Goal: Information Seeking & Learning: Find specific fact

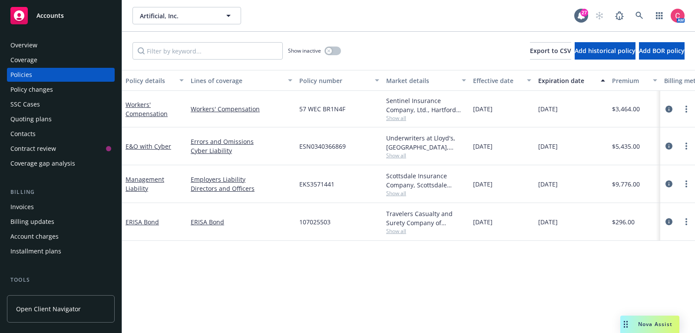
scroll to position [0, 265]
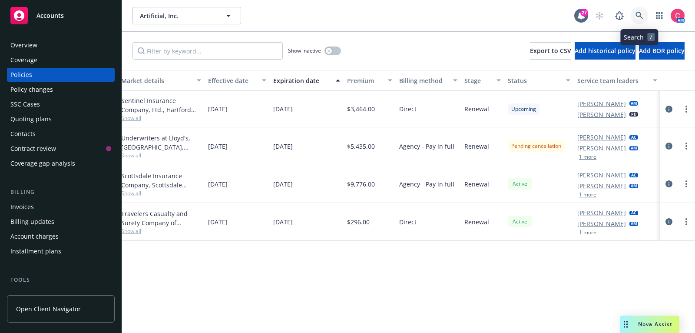
click at [640, 16] on icon at bounding box center [638, 15] width 7 height 7
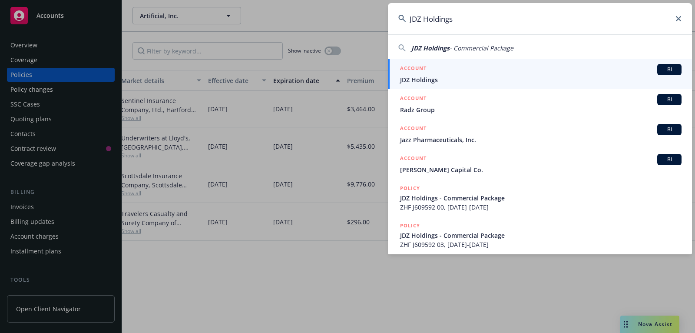
type input "JDZ Holdings"
click at [588, 82] on span "JDZ Holdings" at bounding box center [540, 79] width 281 height 9
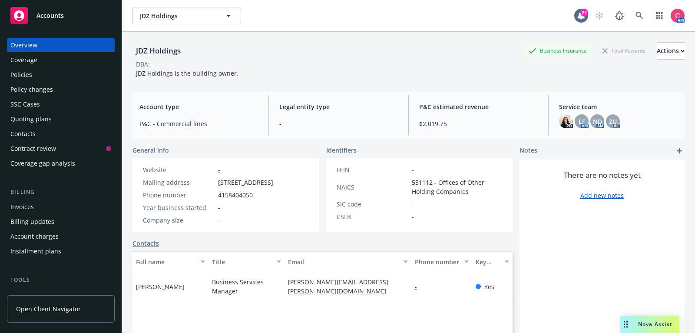
click at [98, 77] on div "Policies" at bounding box center [60, 75] width 101 height 14
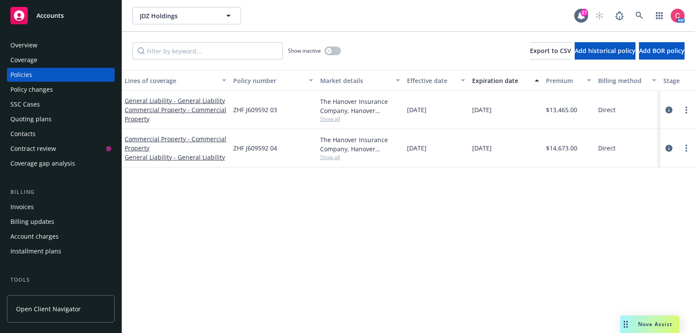
scroll to position [0, 265]
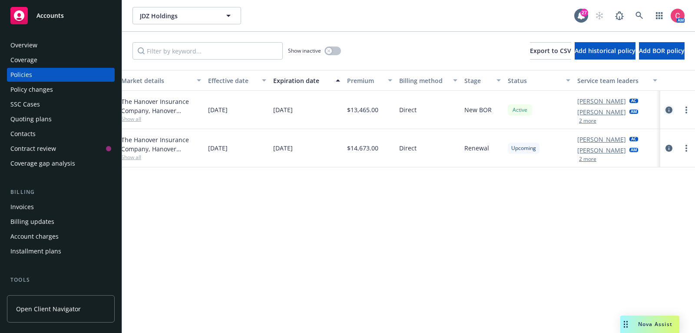
click at [666, 111] on icon "circleInformation" at bounding box center [668, 109] width 7 height 7
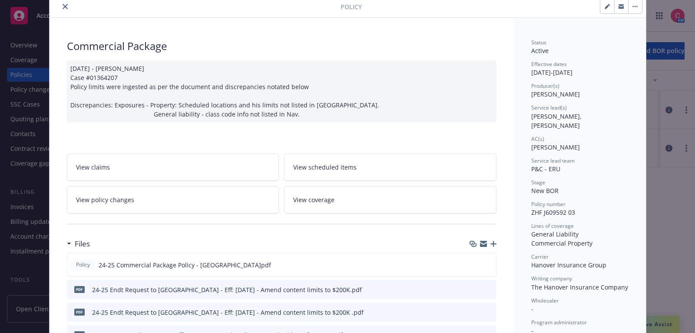
scroll to position [33, 0]
click at [604, 3] on icon "button" at bounding box center [606, 5] width 5 height 5
select select "NEW_BOR"
select select "12"
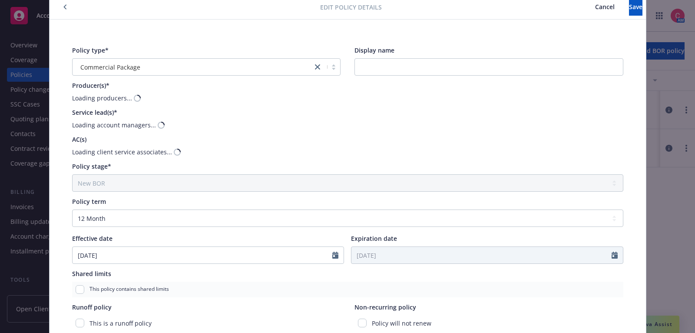
scroll to position [35, 0]
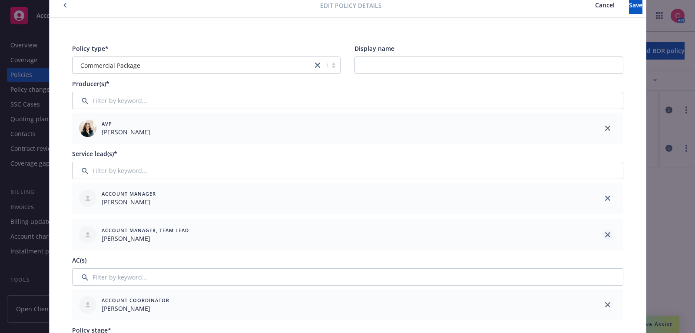
click at [605, 236] on icon "close" at bounding box center [607, 234] width 5 height 5
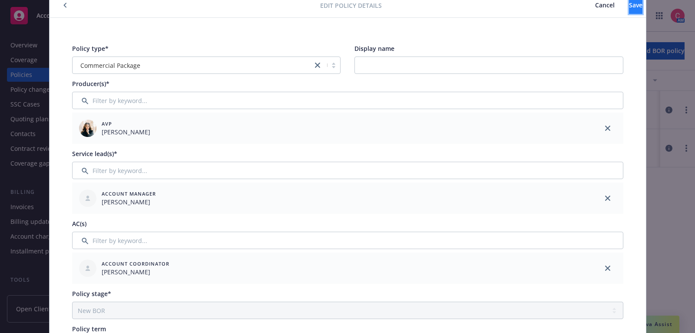
click at [629, 9] on button "Save" at bounding box center [635, 5] width 13 height 17
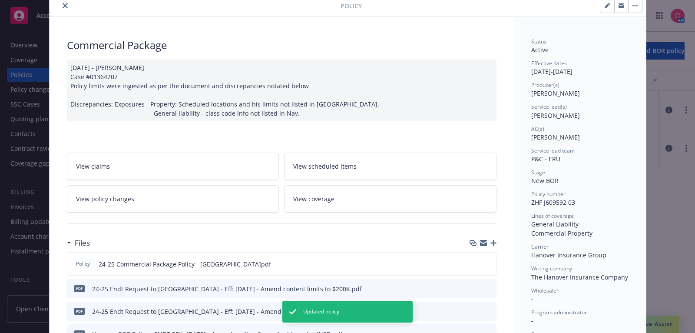
click at [66, 3] on icon "close" at bounding box center [65, 5] width 5 height 5
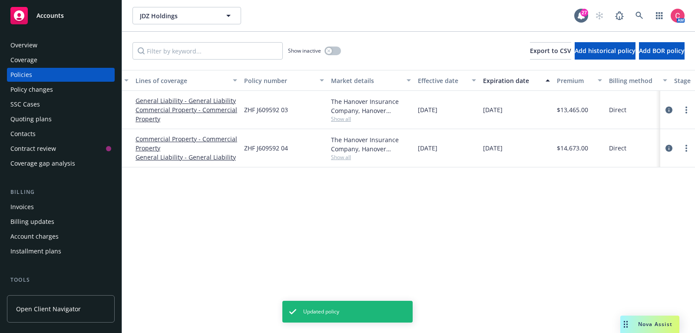
scroll to position [0, 51]
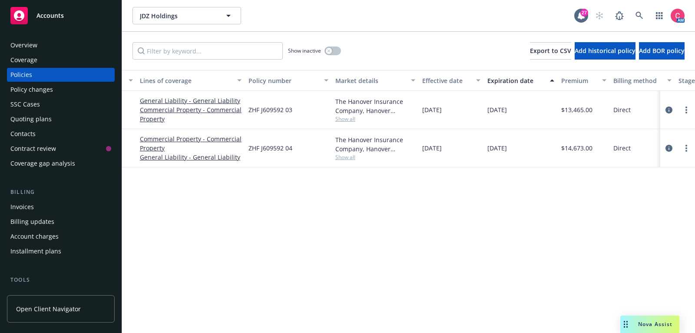
click at [348, 120] on span "Show all" at bounding box center [375, 118] width 80 height 7
click at [318, 238] on div "Policy details Lines of coverage Policy number Market details Effective date Ex…" at bounding box center [408, 201] width 573 height 263
click at [41, 119] on div "Quoting plans" at bounding box center [30, 119] width 41 height 14
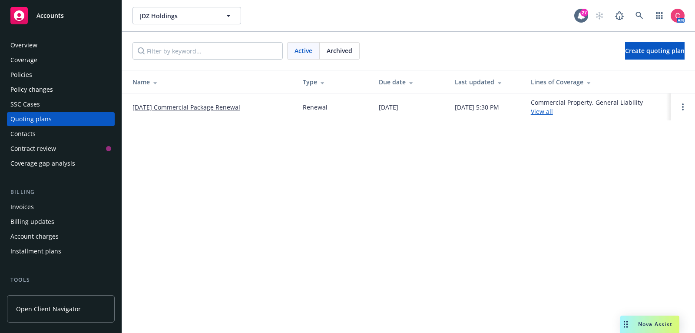
click at [218, 103] on link "[DATE] Commercial Package Renewal" at bounding box center [186, 106] width 108 height 9
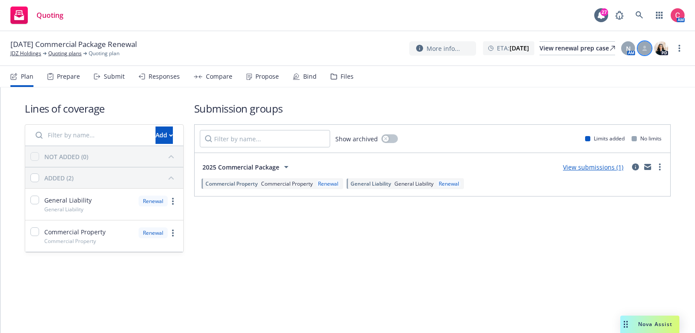
click at [643, 46] on icon at bounding box center [644, 48] width 5 height 5
click at [624, 47] on div "N" at bounding box center [628, 48] width 14 height 14
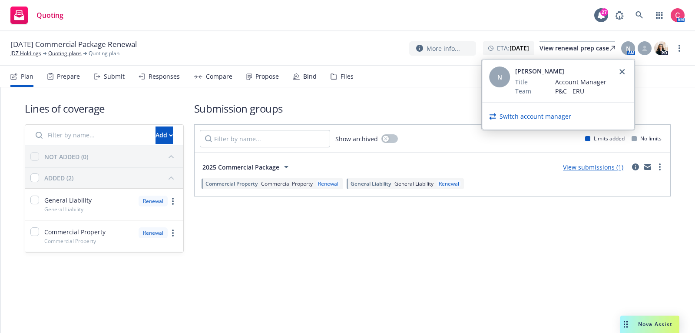
click at [570, 98] on div "N Nicole Dilorenzo Title Account Manager Team P&C - ERU" at bounding box center [558, 80] width 152 height 43
click at [554, 118] on link "Switch account manager" at bounding box center [535, 116] width 72 height 9
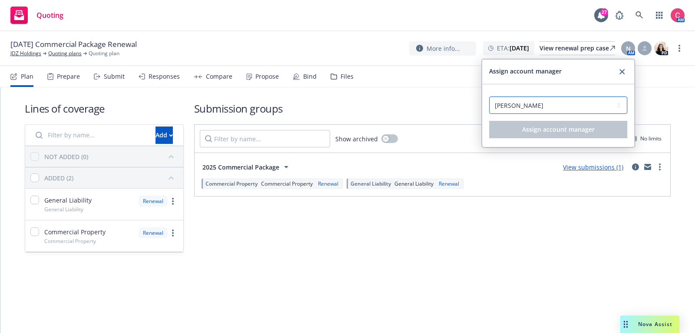
click at [555, 104] on select "Select an account manager... Lisa Fedishin Nicole Dilorenzo" at bounding box center [558, 104] width 138 height 17
select select "485bdd3c-ed1b-485d-a9c5-3d45823bea54"
click at [489, 96] on select "Select an account manager... Lisa Fedishin Nicole Dilorenzo" at bounding box center [558, 104] width 138 height 17
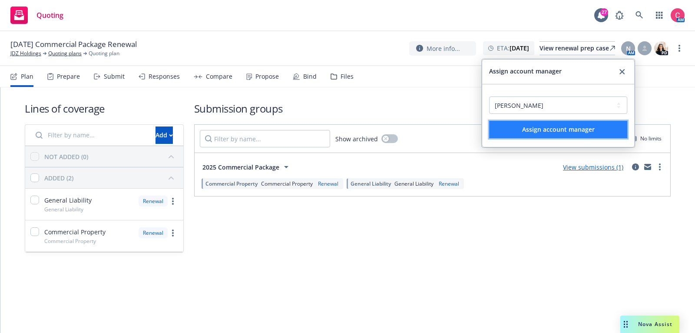
click at [555, 127] on span "Assign account manager" at bounding box center [558, 129] width 72 height 8
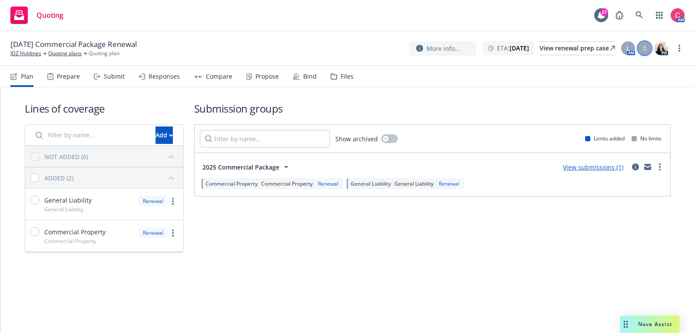
click at [643, 52] on div at bounding box center [644, 48] width 14 height 14
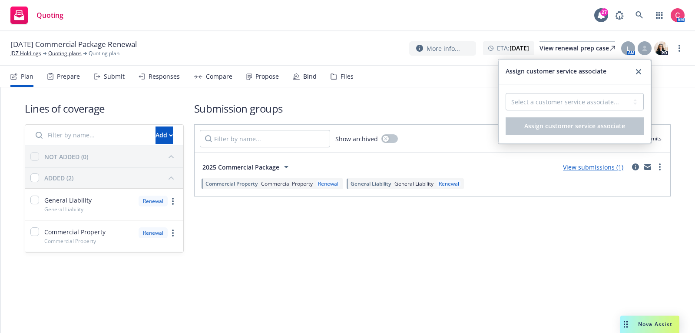
click at [563, 115] on div "Select a customer service associate... Zach Uranga" at bounding box center [574, 105] width 138 height 24
click at [563, 101] on select "Select a customer service associate... Zach Uranga" at bounding box center [574, 101] width 138 height 17
click at [620, 67] on div "Assign customer service associate" at bounding box center [574, 71] width 138 height 10
click at [629, 68] on div "Assign customer service associate" at bounding box center [574, 71] width 138 height 10
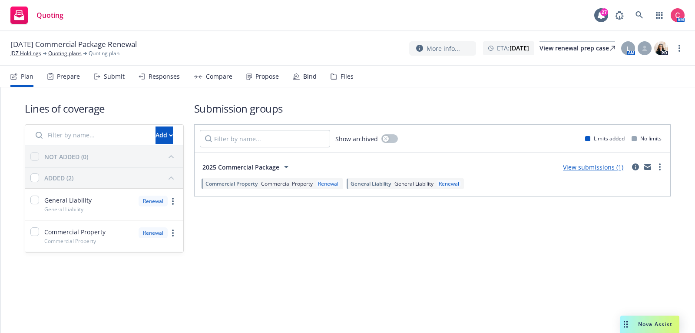
click at [46, 54] on icon at bounding box center [44, 53] width 3 height 3
click at [36, 56] on link "JDZ Holdings" at bounding box center [25, 53] width 31 height 8
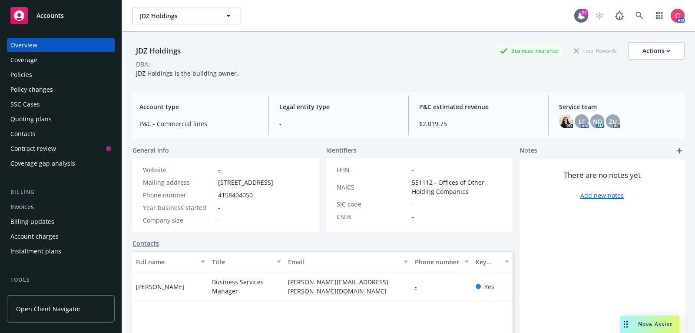
scroll to position [262, 0]
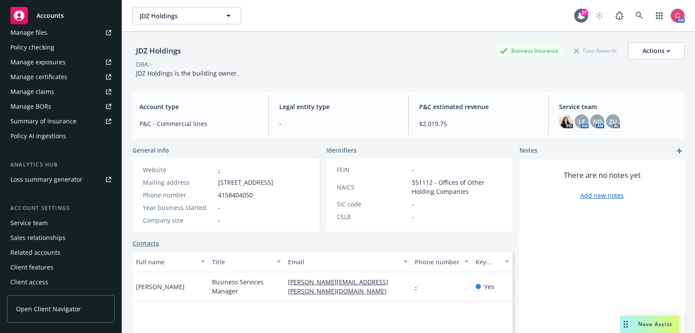
click at [49, 224] on div "Service team" at bounding box center [60, 223] width 101 height 14
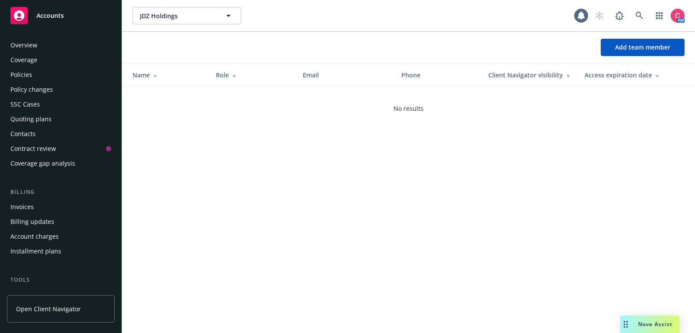
scroll to position [262, 0]
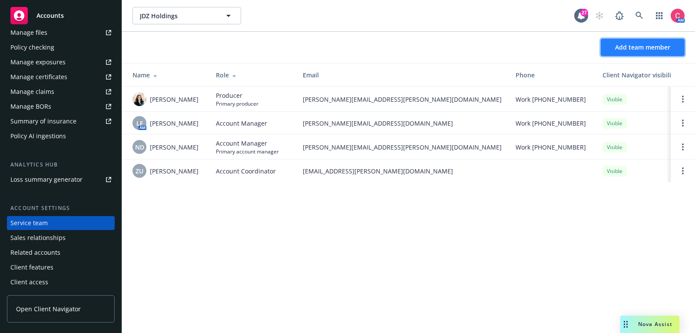
click at [671, 43] on button "Add team member" at bounding box center [642, 47] width 84 height 17
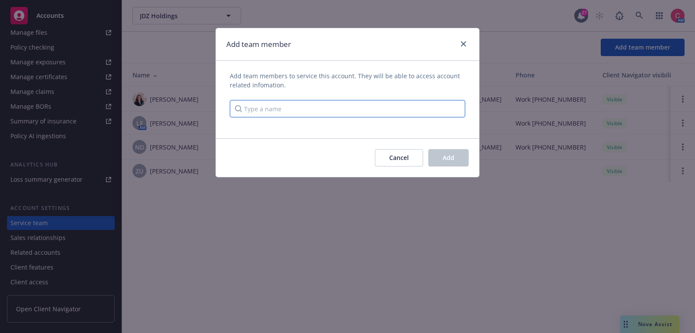
click at [321, 105] on input "Type a name" at bounding box center [347, 108] width 235 height 17
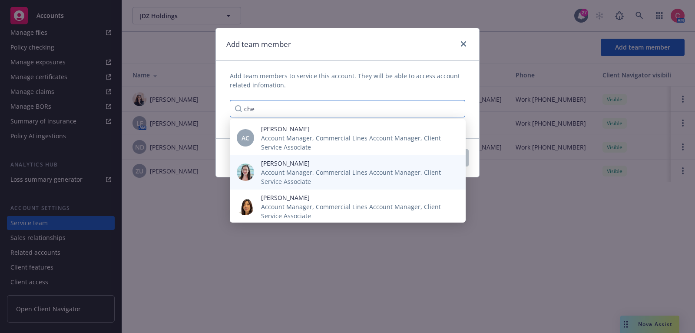
type input "che"
click at [260, 179] on div "[PERSON_NAME] Account Manager, Commercial Lines Account Manager, Client Service…" at bounding box center [356, 171] width 204 height 27
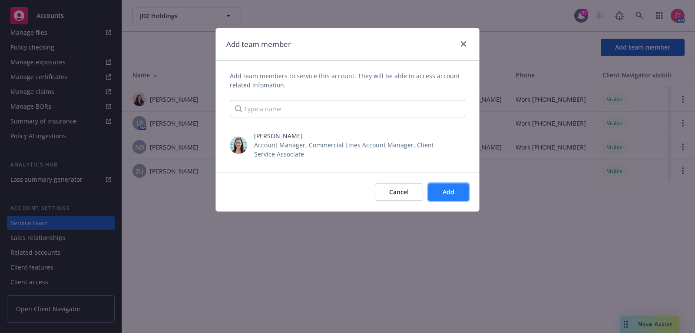
click at [460, 196] on button "Add" at bounding box center [448, 191] width 40 height 17
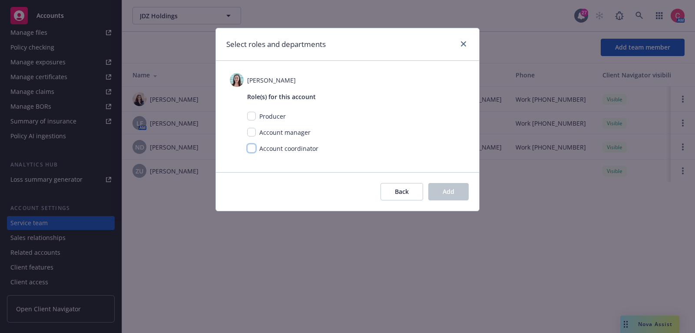
click at [251, 146] on input "checkbox" at bounding box center [251, 148] width 9 height 9
checkbox input "true"
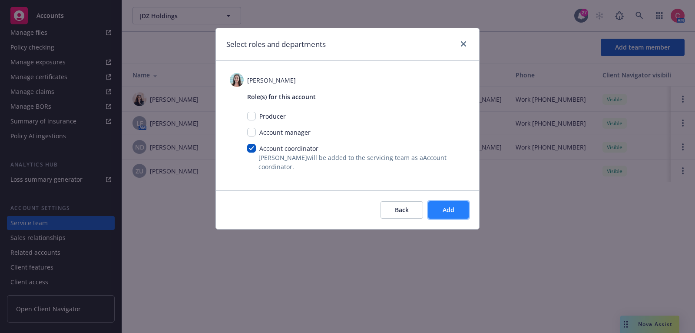
click at [465, 207] on button "Add" at bounding box center [448, 209] width 40 height 17
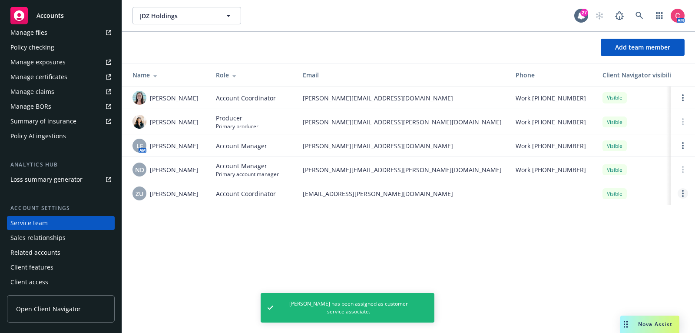
click at [685, 194] on link "Open options" at bounding box center [682, 193] width 10 height 10
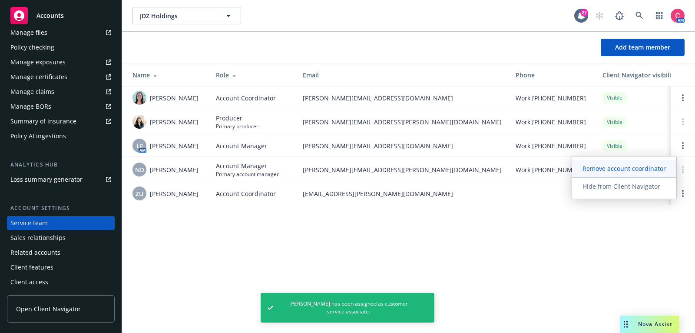
click at [615, 165] on span "Remove account coordinator" at bounding box center [624, 168] width 104 height 8
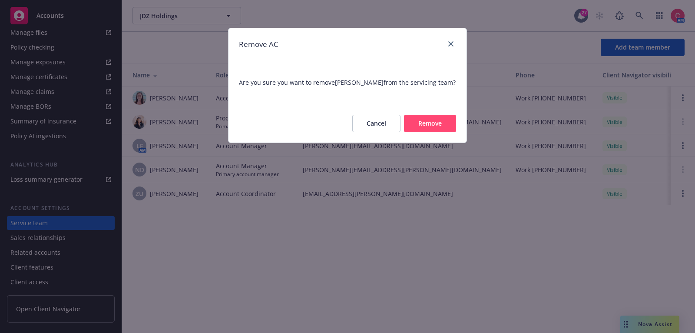
click at [445, 124] on button "Remove" at bounding box center [430, 123] width 52 height 17
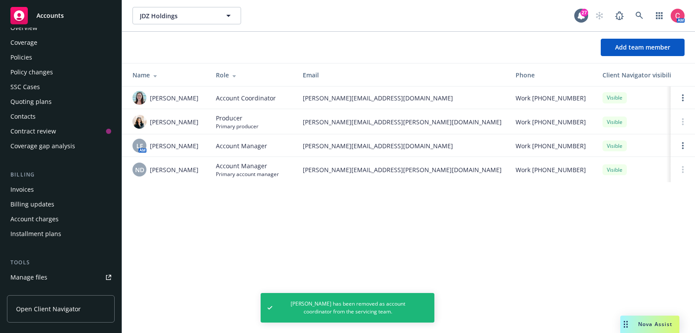
scroll to position [0, 0]
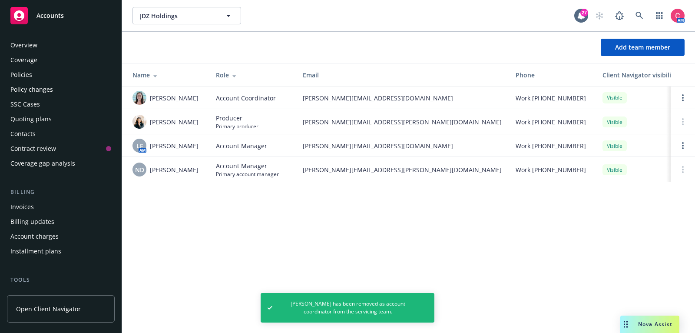
click at [88, 74] on div "Policies" at bounding box center [60, 75] width 101 height 14
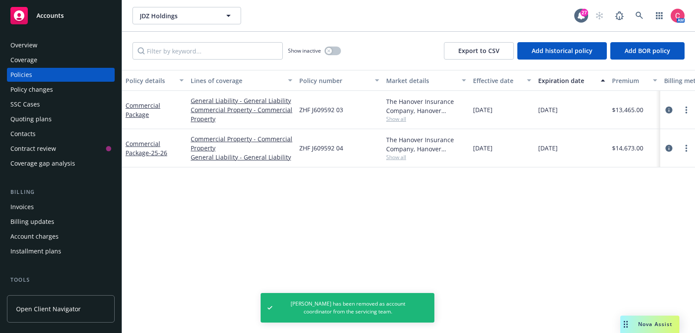
click at [53, 119] on div "Quoting plans" at bounding box center [60, 119] width 101 height 14
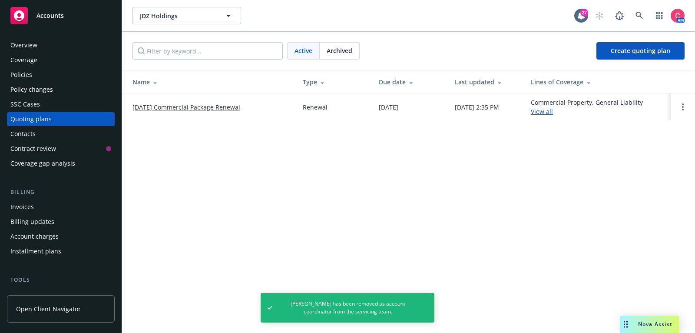
click at [237, 106] on link "12/15/25 Commercial Package Renewal" at bounding box center [186, 106] width 108 height 9
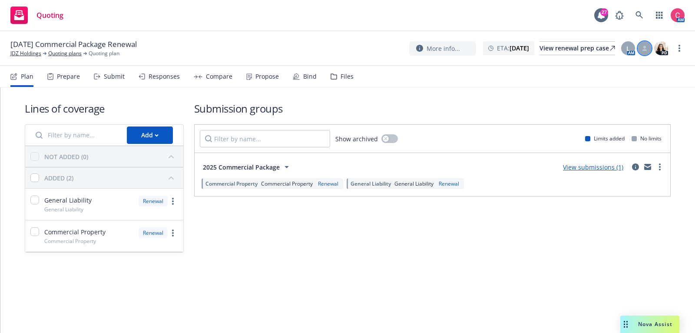
click at [644, 47] on icon at bounding box center [644, 47] width 3 height 3
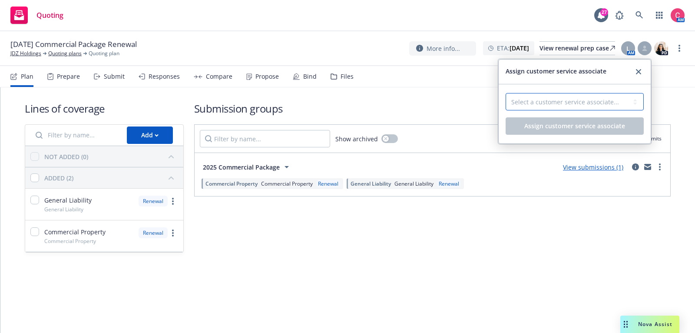
click at [616, 99] on select "Select a customer service associate... Chelsea Chalhoub" at bounding box center [574, 101] width 138 height 17
select select "f6eb31a2-04da-465a-ad32-2c3b91d05d58"
click at [505, 93] on select "Select a customer service associate... Chelsea Chalhoub" at bounding box center [574, 101] width 138 height 17
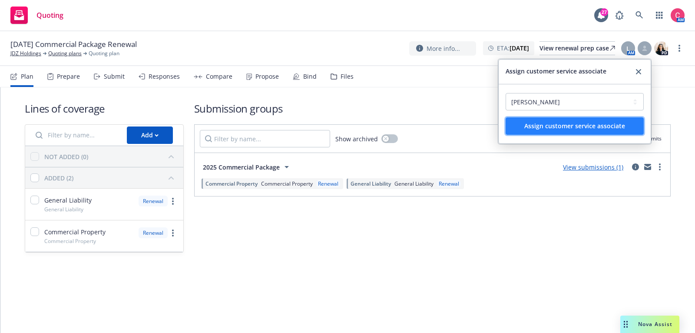
click at [612, 124] on span "Assign customer service associate" at bounding box center [574, 126] width 101 height 8
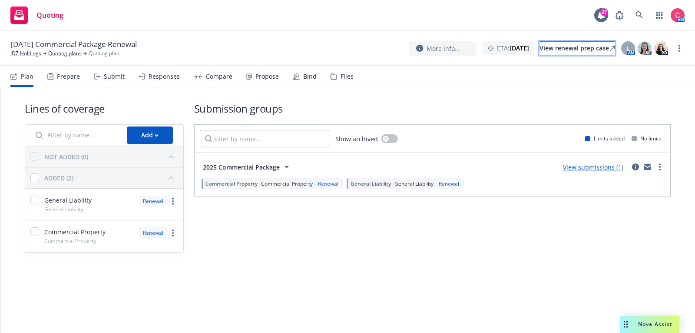
click at [579, 49] on div "View renewal prep case" at bounding box center [577, 48] width 76 height 13
click at [73, 53] on link "Quoting plans" at bounding box center [64, 53] width 33 height 8
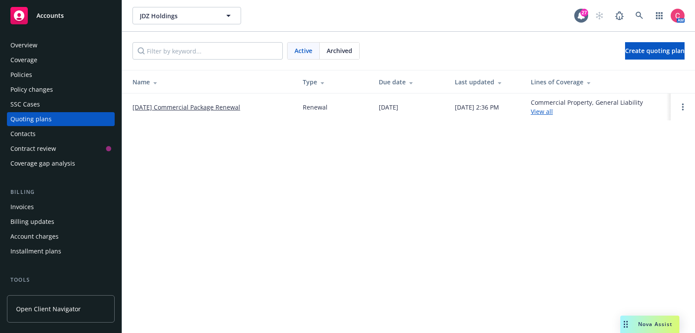
click at [339, 46] on span "Archived" at bounding box center [339, 50] width 26 height 9
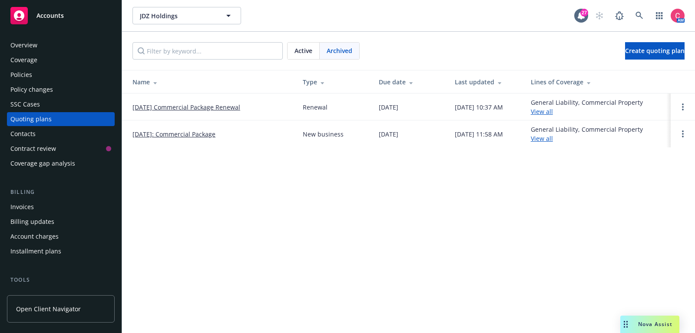
click at [233, 108] on link "12/15/24 Commercial Package Renewal" at bounding box center [186, 106] width 108 height 9
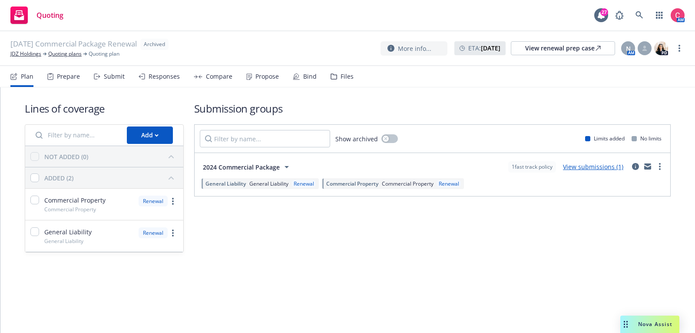
click at [353, 76] on nav "Plan Prepare Submit Responses Compare Propose Bind Files" at bounding box center [347, 76] width 674 height 21
click at [347, 75] on div "Files" at bounding box center [346, 76] width 13 height 7
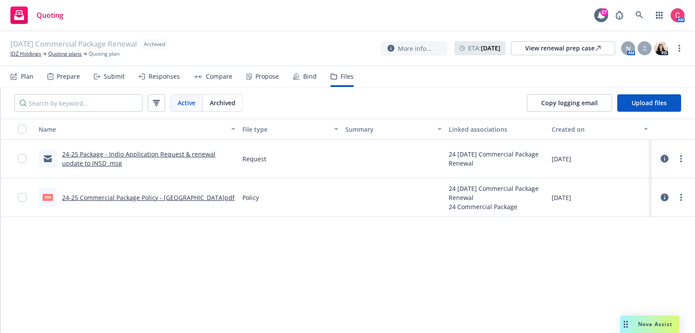
click at [215, 152] on link "24-25 Package - Indio Application Request & renewal update to INSD .msg" at bounding box center [138, 158] width 153 height 17
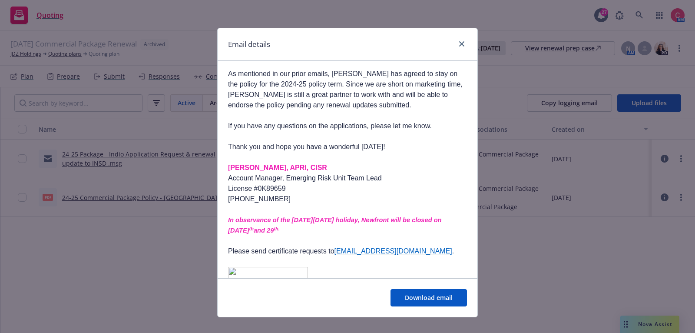
scroll to position [142, 0]
click at [463, 39] on link "close" at bounding box center [461, 44] width 10 height 10
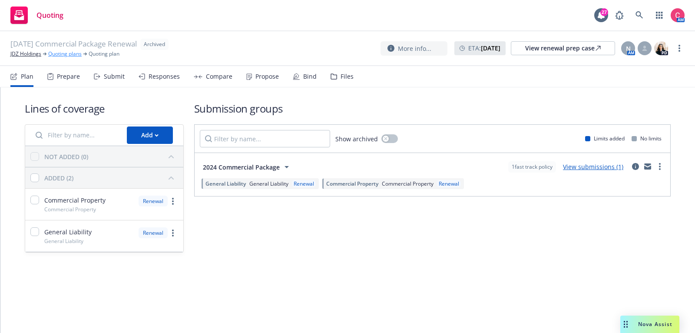
click at [76, 53] on link "Quoting plans" at bounding box center [64, 54] width 33 height 8
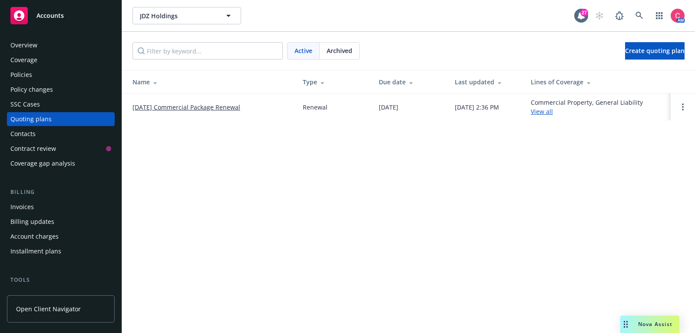
click at [63, 69] on div "Policies" at bounding box center [60, 75] width 101 height 14
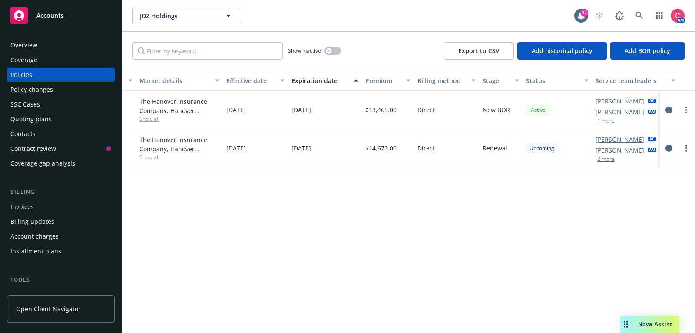
scroll to position [0, 248]
click at [668, 105] on link "circleInformation" at bounding box center [668, 110] width 10 height 10
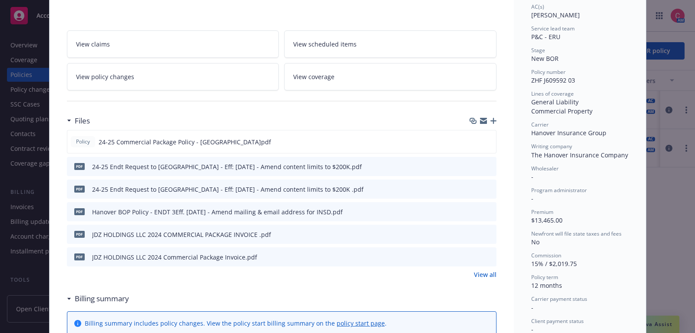
scroll to position [158, 0]
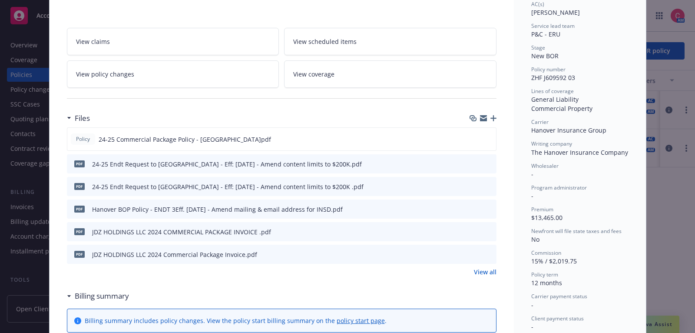
click at [482, 269] on link "View all" at bounding box center [485, 271] width 23 height 9
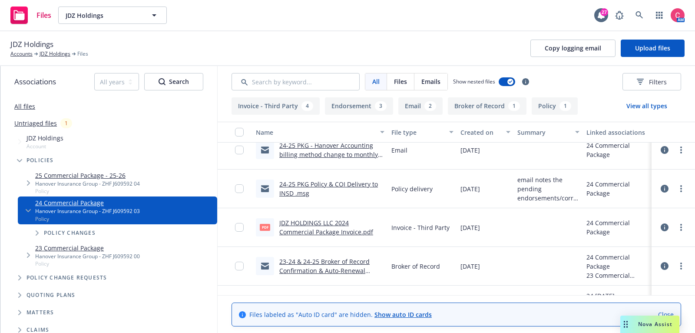
scroll to position [307, 0]
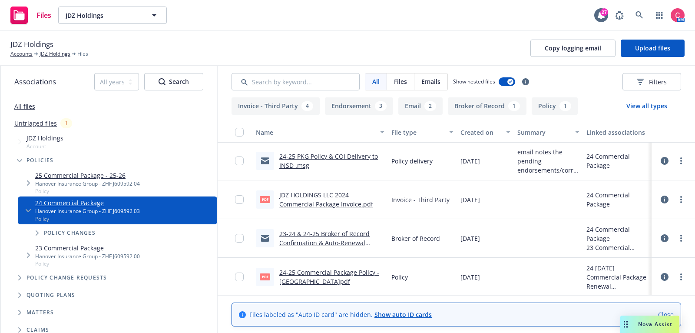
click at [356, 233] on link "23-24 & 24-25 Broker of Record Confirmation & Auto-Renewal Confirmation .msg" at bounding box center [324, 242] width 90 height 26
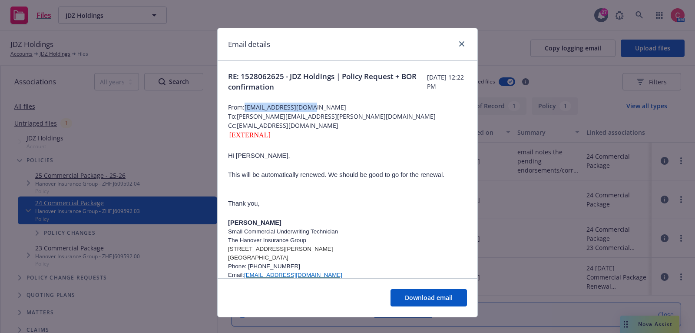
drag, startPoint x: 326, startPoint y: 107, endPoint x: 244, endPoint y: 106, distance: 81.6
click at [244, 106] on span "From: [EMAIL_ADDRESS][DOMAIN_NAME]" at bounding box center [347, 106] width 239 height 9
click at [270, 108] on span "From: [EMAIL_ADDRESS][DOMAIN_NAME]" at bounding box center [347, 106] width 239 height 9
drag, startPoint x: 324, startPoint y: 106, endPoint x: 247, endPoint y: 109, distance: 76.9
click at [247, 109] on span "From: [EMAIL_ADDRESS][DOMAIN_NAME]" at bounding box center [347, 106] width 239 height 9
